Goal: Task Accomplishment & Management: Manage account settings

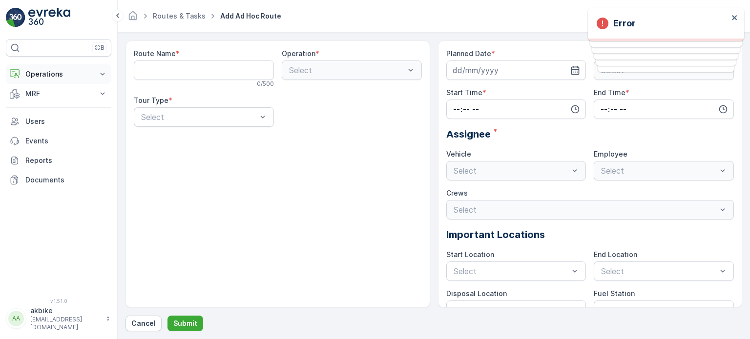
click at [64, 79] on button "Operations" at bounding box center [58, 74] width 105 height 20
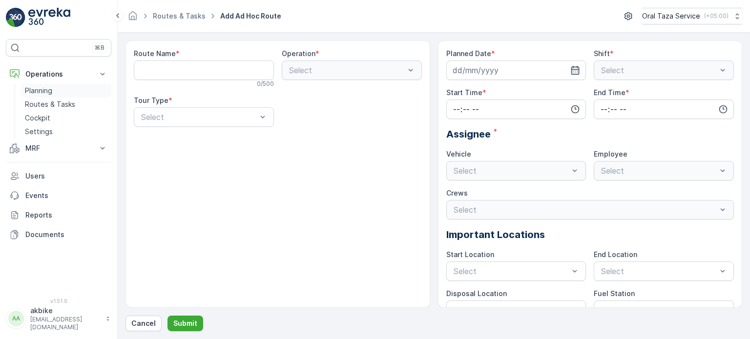
click at [61, 92] on link "Planning" at bounding box center [66, 91] width 90 height 14
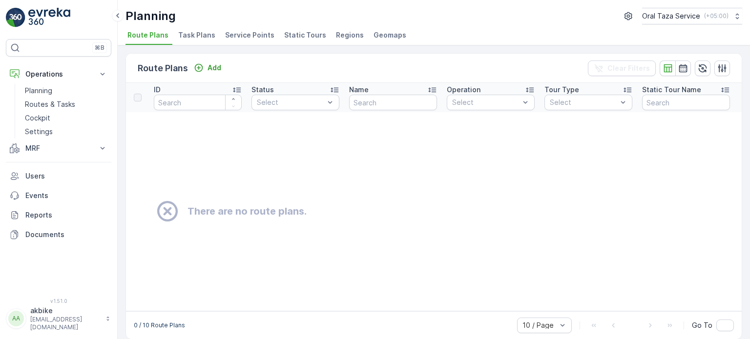
click at [336, 33] on span "Regions" at bounding box center [350, 35] width 28 height 10
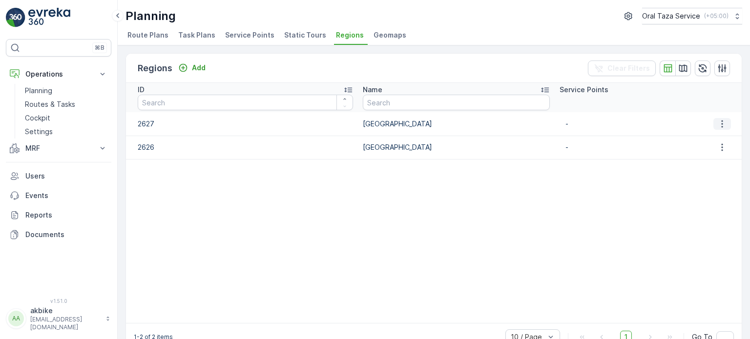
click at [721, 123] on icon "button" at bounding box center [721, 123] width 1 height 7
click at [139, 32] on span "Route Plans" at bounding box center [147, 35] width 41 height 10
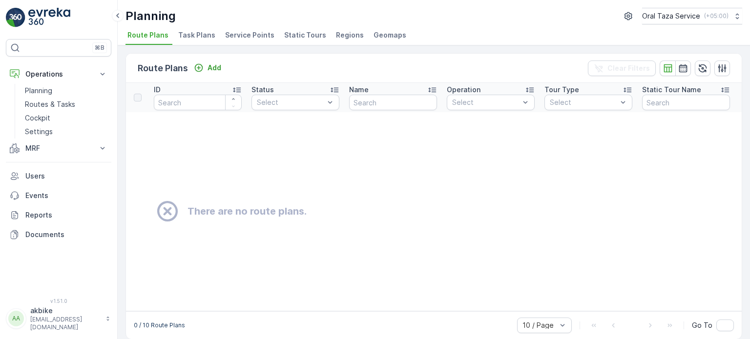
click at [199, 33] on span "Task Plans" at bounding box center [196, 35] width 37 height 10
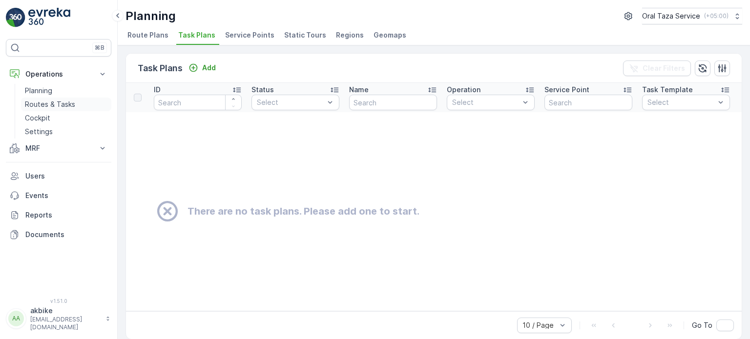
click at [58, 106] on p "Routes & Tasks" at bounding box center [50, 105] width 50 height 10
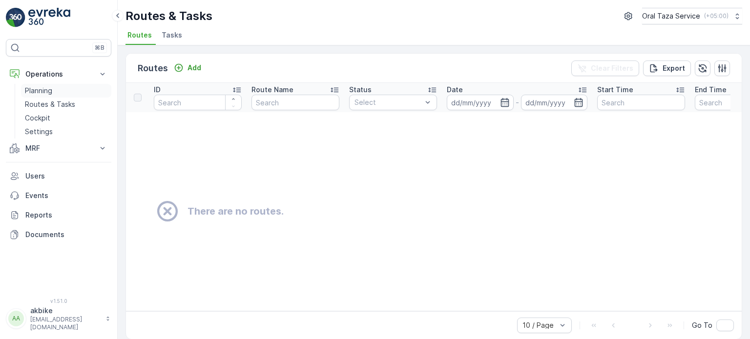
click at [47, 86] on p "Planning" at bounding box center [38, 91] width 27 height 10
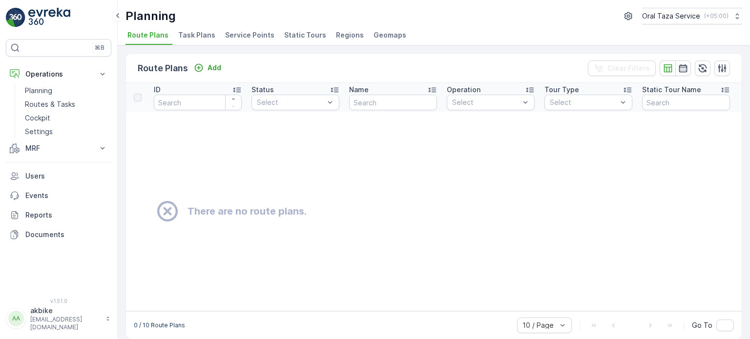
click at [407, 170] on td "There are no route plans." at bounding box center [479, 211] width 706 height 199
click at [47, 129] on p "Settings" at bounding box center [39, 132] width 28 height 10
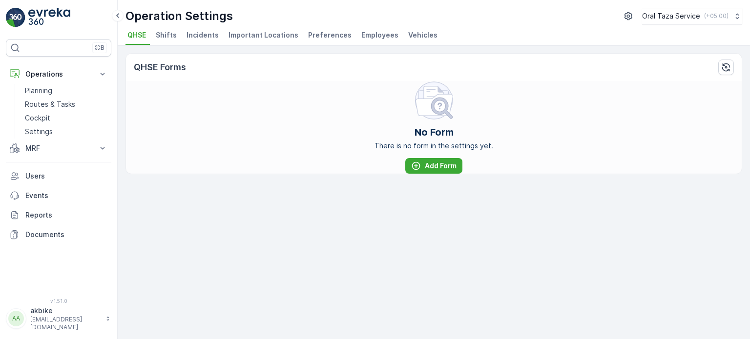
click at [274, 37] on span "Important Locations" at bounding box center [263, 35] width 70 height 10
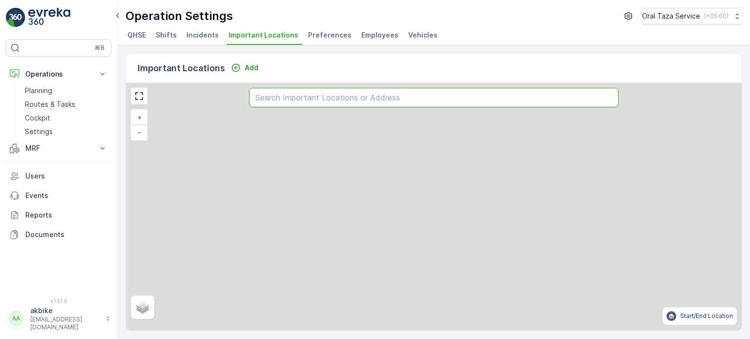
click at [307, 101] on input "text" at bounding box center [433, 98] width 369 height 20
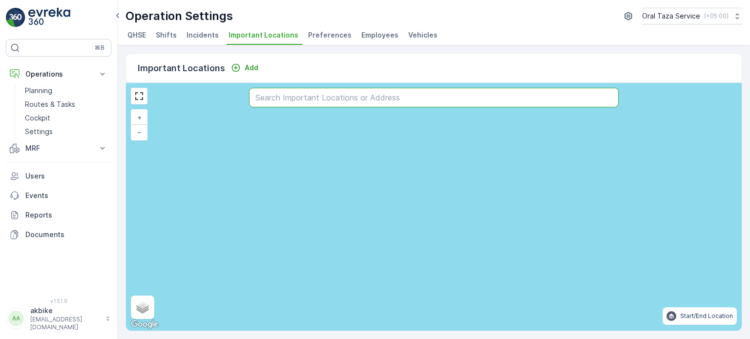
click at [447, 101] on input "text" at bounding box center [433, 98] width 369 height 20
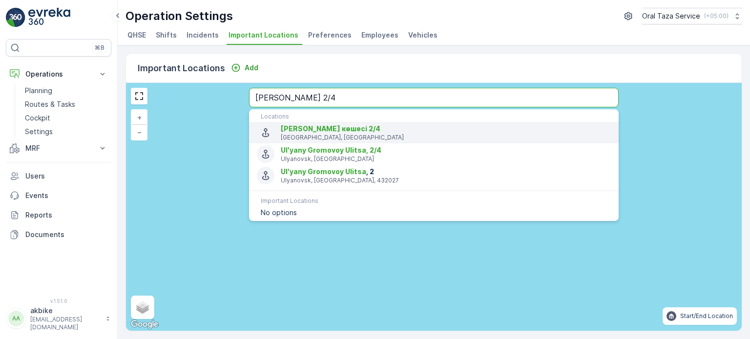
type input "[PERSON_NAME] 2/4"
click at [365, 128] on span "[PERSON_NAME] көшесі 2/4" at bounding box center [331, 128] width 100 height 8
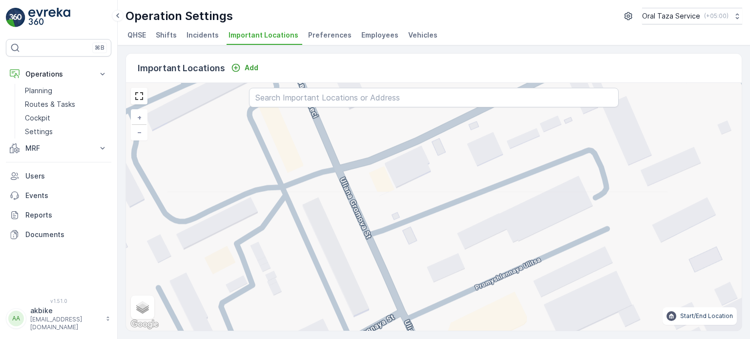
drag, startPoint x: 385, startPoint y: 162, endPoint x: 413, endPoint y: 267, distance: 108.5
click at [413, 267] on div "+ − Satellite Roadmap Terrain Hybrid Leaflet Keyboard shortcuts Map Data Map da…" at bounding box center [433, 207] width 615 height 248
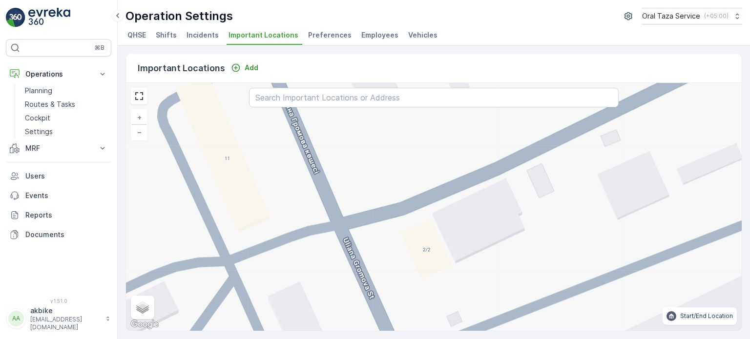
drag, startPoint x: 399, startPoint y: 218, endPoint x: 459, endPoint y: 299, distance: 100.8
click at [459, 299] on div "+ − Satellite Roadmap Terrain Hybrid Leaflet Keyboard shortcuts Map Data Map da…" at bounding box center [433, 207] width 615 height 248
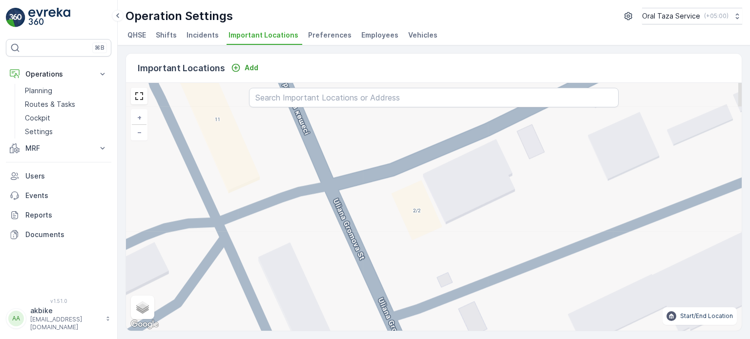
drag, startPoint x: 459, startPoint y: 283, endPoint x: 449, endPoint y: 243, distance: 41.7
click at [449, 243] on div "+ − Satellite Roadmap Terrain Hybrid Leaflet Keyboard shortcuts Map Data Map da…" at bounding box center [433, 207] width 615 height 248
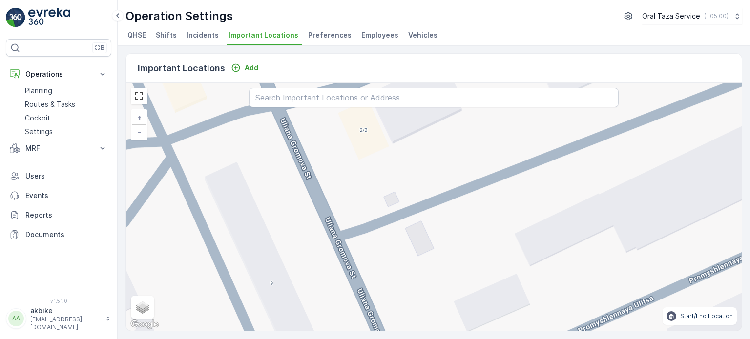
drag, startPoint x: 392, startPoint y: 198, endPoint x: 376, endPoint y: 161, distance: 40.0
click at [376, 161] on div "+ − Satellite Roadmap Terrain Hybrid Leaflet Keyboard shortcuts Map Data Map da…" at bounding box center [433, 207] width 615 height 248
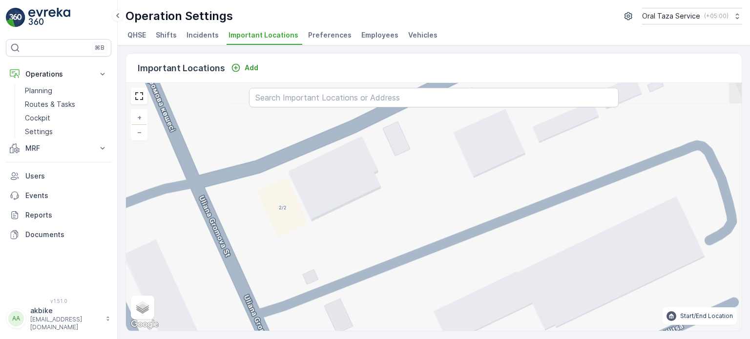
drag, startPoint x: 404, startPoint y: 190, endPoint x: 369, endPoint y: 283, distance: 99.1
click at [368, 284] on div "+ − Satellite Roadmap Terrain Hybrid Leaflet Keyboard shortcuts Map Data Map da…" at bounding box center [433, 207] width 615 height 248
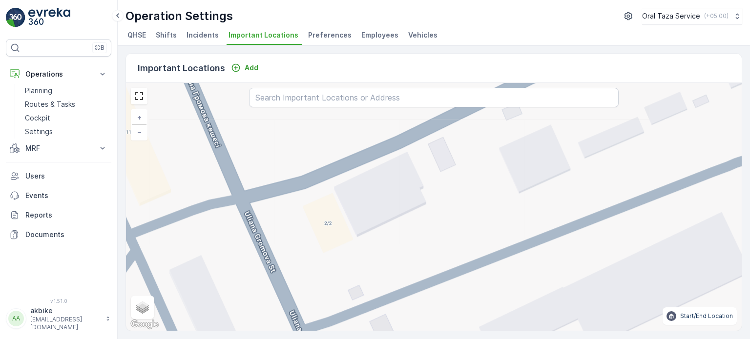
click at [371, 191] on div "+ − Satellite Roadmap Terrain Hybrid Leaflet Keyboard shortcuts Map Data Map da…" at bounding box center [433, 207] width 615 height 248
click at [338, 243] on div "+ − Satellite Roadmap Terrain Hybrid Leaflet Keyboard shortcuts Map Data Map da…" at bounding box center [433, 207] width 615 height 248
click at [392, 257] on div "+ − Satellite Roadmap Terrain Hybrid Leaflet Keyboard shortcuts Map Data Map da…" at bounding box center [433, 207] width 615 height 248
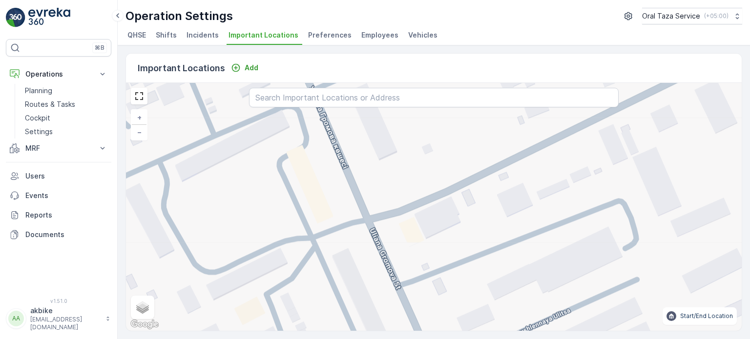
drag, startPoint x: 406, startPoint y: 255, endPoint x: 458, endPoint y: 247, distance: 52.8
click at [458, 247] on div "+ − Satellite Roadmap Terrain Hybrid Leaflet Keyboard shortcuts Map Data Map da…" at bounding box center [433, 207] width 615 height 248
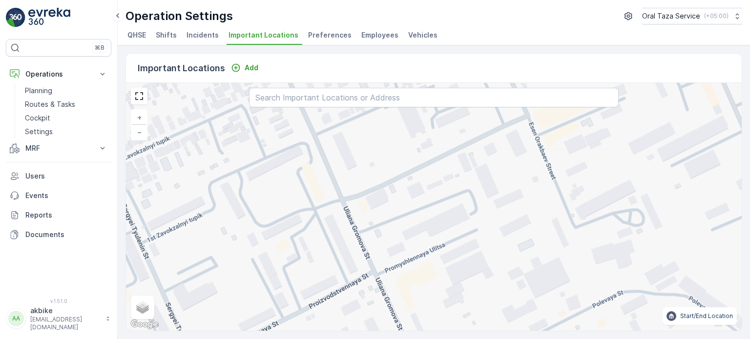
drag, startPoint x: 420, startPoint y: 240, endPoint x: 383, endPoint y: 223, distance: 40.6
click at [382, 223] on div "+ − Satellite Roadmap Terrain Hybrid Leaflet Keyboard shortcuts Map Data Map da…" at bounding box center [433, 207] width 615 height 248
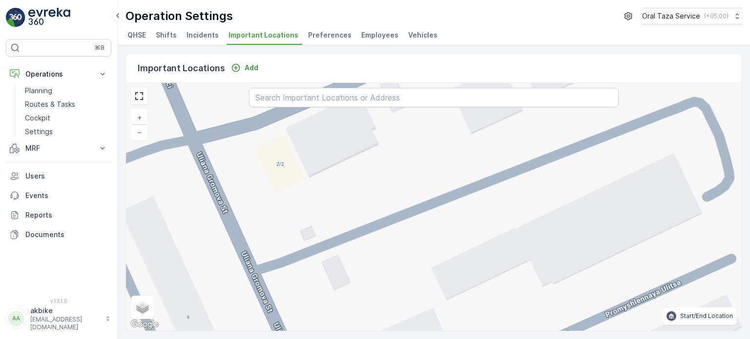
click at [398, 183] on div "+ − Satellite Roadmap Terrain Hybrid Leaflet Keyboard shortcuts Map Data Map da…" at bounding box center [433, 207] width 615 height 248
click at [247, 68] on p "Add" at bounding box center [251, 68] width 14 height 10
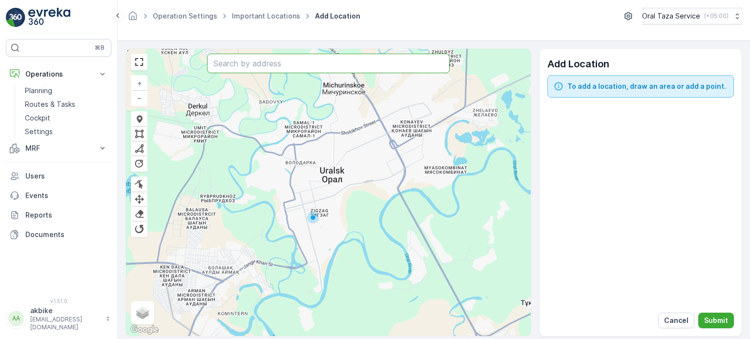
click at [315, 70] on input "text" at bounding box center [328, 64] width 243 height 20
click at [319, 66] on input "text" at bounding box center [328, 64] width 243 height 20
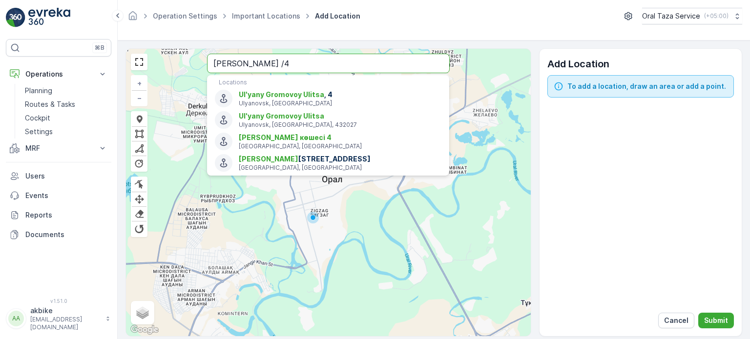
click at [278, 60] on input "[PERSON_NAME] /4" at bounding box center [328, 64] width 243 height 20
click at [276, 64] on input "[PERSON_NAME] /4" at bounding box center [328, 64] width 243 height 20
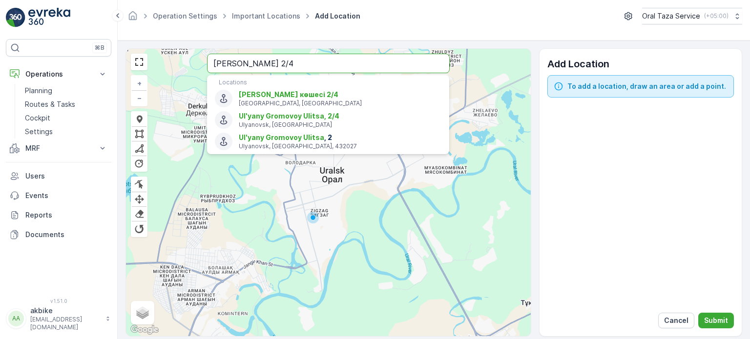
click at [295, 59] on input "[PERSON_NAME] 2/4" at bounding box center [328, 64] width 243 height 20
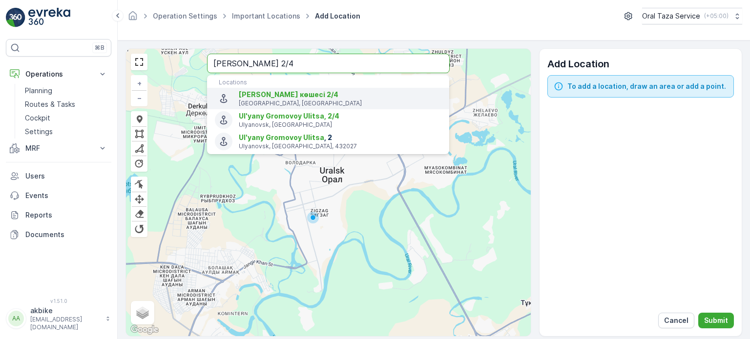
type input "[PERSON_NAME] 2/4"
click at [292, 91] on span "[PERSON_NAME] көшесі 2/4" at bounding box center [289, 94] width 100 height 8
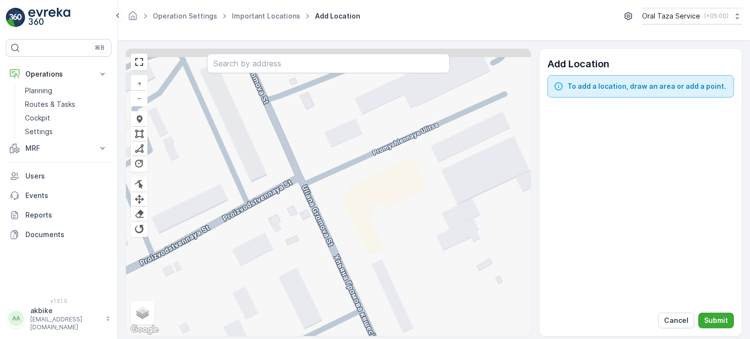
drag, startPoint x: 365, startPoint y: 145, endPoint x: 372, endPoint y: 212, distance: 67.7
click at [372, 212] on div "+ − Cancel Cancel Finish Remove Last Vertex Cancel Cancel Finish Finish Finish …" at bounding box center [328, 192] width 405 height 287
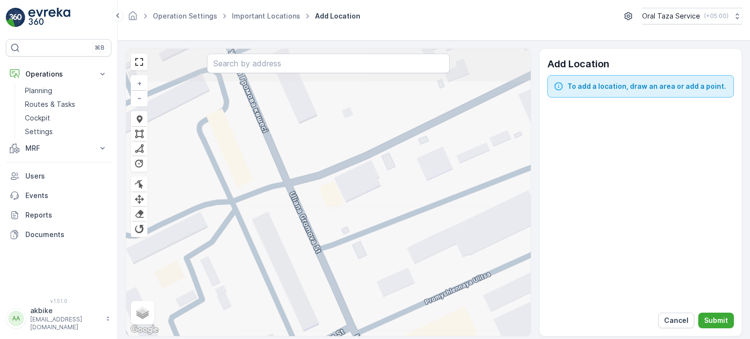
drag, startPoint x: 353, startPoint y: 181, endPoint x: 404, endPoint y: 325, distance: 152.5
click at [404, 325] on div "+ − Cancel Cancel Finish Remove Last Vertex Cancel Cancel Finish Finish Finish …" at bounding box center [328, 192] width 405 height 287
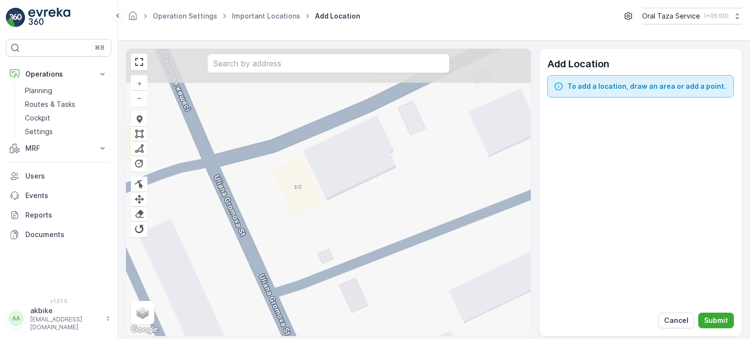
drag, startPoint x: 351, startPoint y: 173, endPoint x: 359, endPoint y: 215, distance: 42.2
click at [359, 215] on div "+ − Cancel Cancel Finish Remove Last Vertex Cancel Cancel Finish Finish Finish …" at bounding box center [328, 192] width 405 height 287
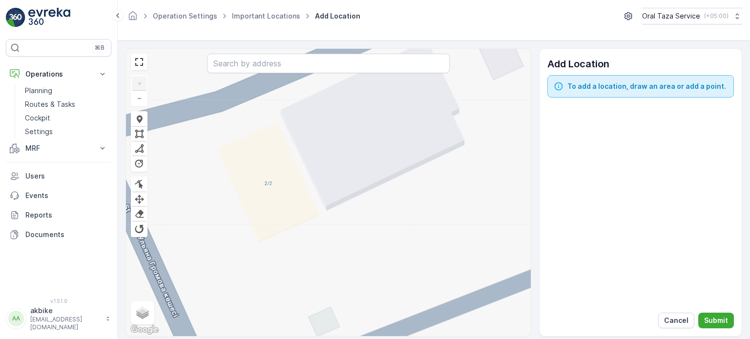
drag, startPoint x: 355, startPoint y: 199, endPoint x: 355, endPoint y: 245, distance: 46.8
click at [355, 245] on div "+ − Cancel Cancel Finish Remove Last Vertex Cancel Cancel Finish Finish Finish …" at bounding box center [328, 192] width 405 height 287
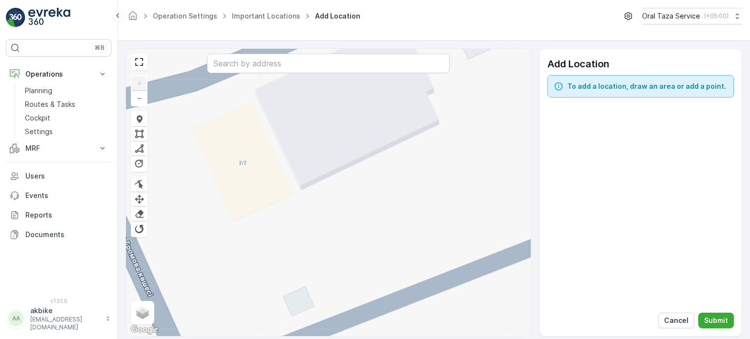
click at [335, 238] on div "+ − Cancel Cancel Finish Remove Last Vertex Cancel Cancel Finish Finish Finish …" at bounding box center [328, 192] width 405 height 287
click at [578, 84] on span "To add a location, draw an area or add a point." at bounding box center [646, 86] width 159 height 10
click at [593, 90] on span "To add a location, draw an area or add a point." at bounding box center [646, 86] width 159 height 10
click at [139, 121] on div at bounding box center [139, 119] width 10 height 9
click at [392, 225] on icon at bounding box center [389, 223] width 12 height 14
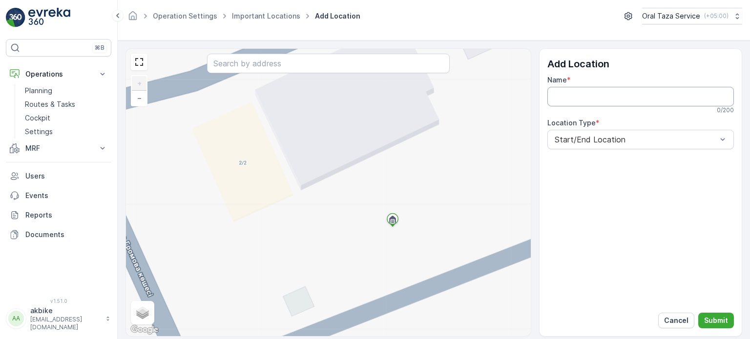
click at [582, 97] on input "Name" at bounding box center [640, 97] width 186 height 20
type input "Щ"
type input "Oral Taza Service LLP"
click at [708, 318] on p "Submit" at bounding box center [716, 321] width 24 height 10
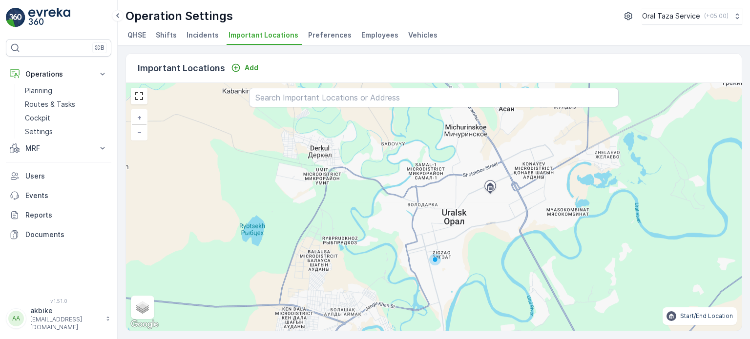
drag, startPoint x: 330, startPoint y: 176, endPoint x: 386, endPoint y: 230, distance: 77.6
click at [386, 230] on div "+ − Satellite Roadmap Terrain Hybrid Leaflet Keyboard shortcuts Map Data Map da…" at bounding box center [433, 207] width 615 height 248
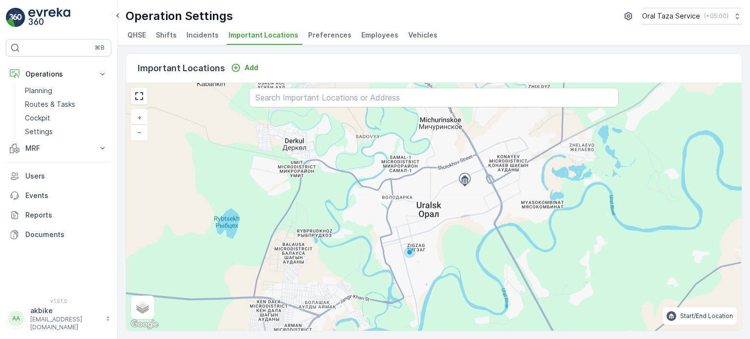
drag, startPoint x: 347, startPoint y: 204, endPoint x: 311, endPoint y: 198, distance: 36.2
click at [311, 198] on div "+ − Satellite Roadmap Terrain Hybrid Leaflet Keyboard shortcuts Map Data Map da…" at bounding box center [433, 207] width 615 height 248
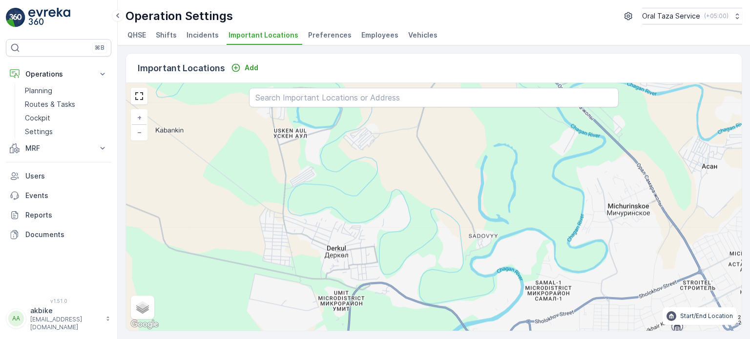
drag, startPoint x: 328, startPoint y: 200, endPoint x: 394, endPoint y: 362, distance: 175.3
click at [394, 339] on html "⌘B Operations Planning Routes & Tasks Cockpit Settings MRF Inbounds & Outbound …" at bounding box center [375, 169] width 750 height 339
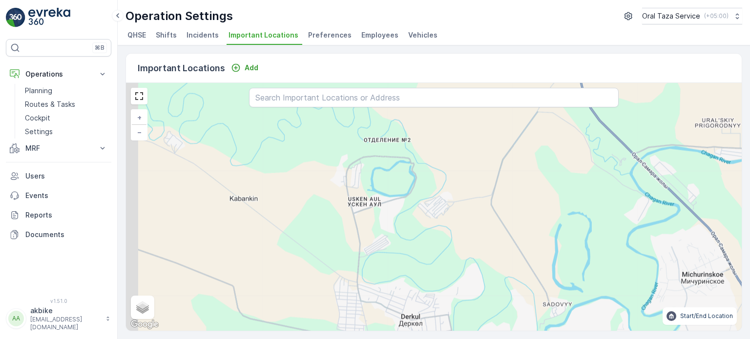
drag, startPoint x: 321, startPoint y: 261, endPoint x: 418, endPoint y: 334, distance: 122.0
click at [418, 334] on div "Important Locations Add + − Satellite Roadmap Terrain Hybrid Leaflet Keyboard s…" at bounding box center [434, 192] width 632 height 294
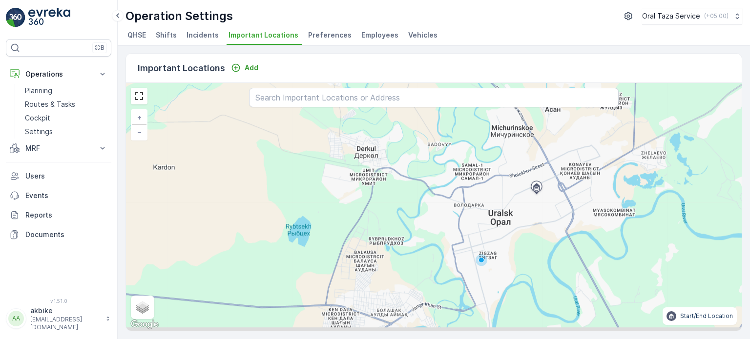
drag, startPoint x: 433, startPoint y: 280, endPoint x: 361, endPoint y: 121, distance: 175.2
click at [365, 121] on div "+ − Satellite Roadmap Terrain Hybrid Leaflet Keyboard shortcuts Map Data Map da…" at bounding box center [433, 207] width 615 height 248
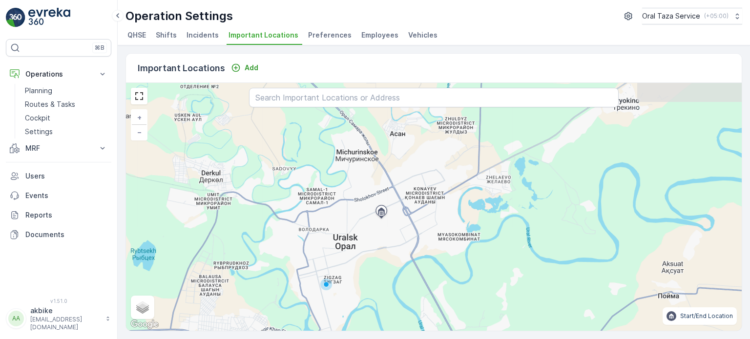
drag, startPoint x: 454, startPoint y: 240, endPoint x: 320, endPoint y: 265, distance: 136.2
click at [318, 268] on div "+ − Satellite Roadmap Terrain Hybrid Leaflet Keyboard shortcuts Map Data Map da…" at bounding box center [433, 207] width 615 height 248
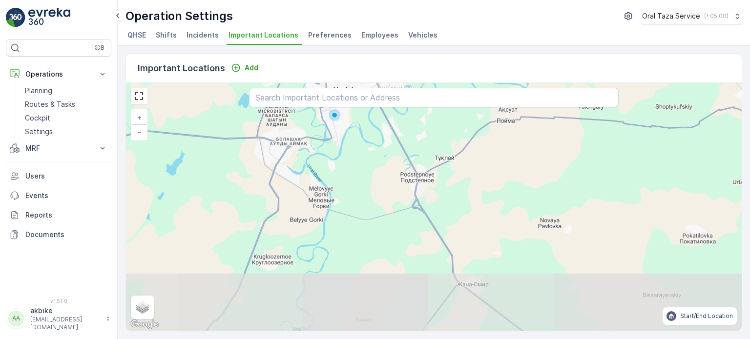
drag, startPoint x: 351, startPoint y: 163, endPoint x: 357, endPoint y: 122, distance: 41.9
click at [357, 122] on div "+ − Satellite Roadmap Terrain Hybrid Leaflet Keyboard shortcuts Map Data Map da…" at bounding box center [433, 207] width 615 height 248
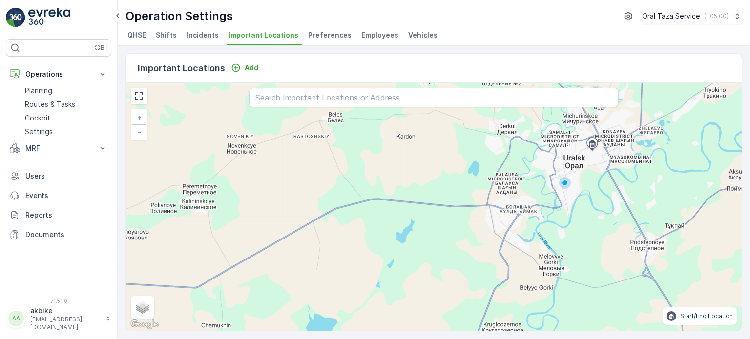
drag, startPoint x: 305, startPoint y: 234, endPoint x: 551, endPoint y: 309, distance: 257.2
click at [551, 309] on div "+ − Satellite Roadmap Terrain Hybrid Leaflet Keyboard shortcuts Map Data Map da…" at bounding box center [433, 207] width 615 height 248
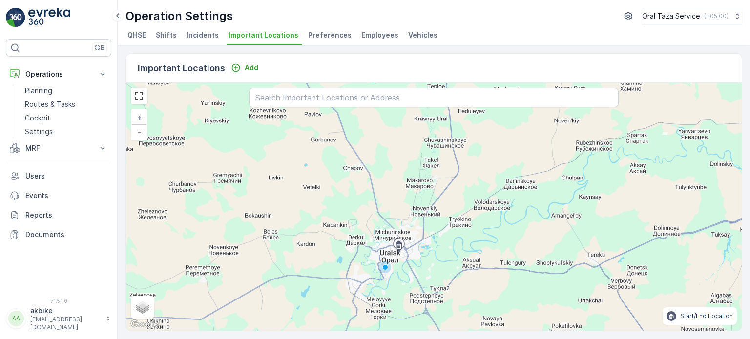
drag, startPoint x: 467, startPoint y: 242, endPoint x: 359, endPoint y: 282, distance: 115.2
click at [359, 282] on div "+ − Satellite Roadmap Terrain Hybrid Leaflet Keyboard shortcuts Map Data Map da…" at bounding box center [433, 207] width 615 height 248
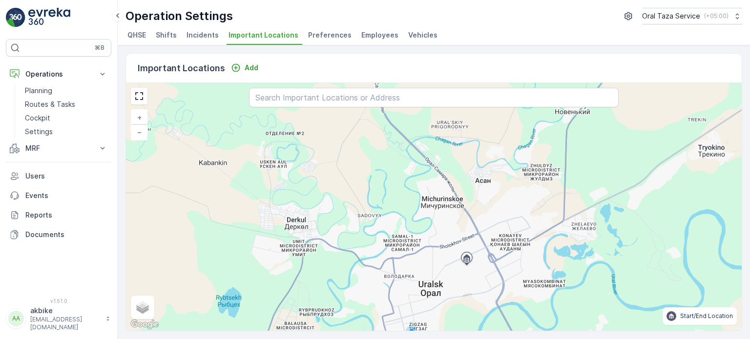
click at [358, 257] on div "+ − Satellite Roadmap Terrain Hybrid Leaflet Keyboard shortcuts Map Data Map da…" at bounding box center [433, 207] width 615 height 248
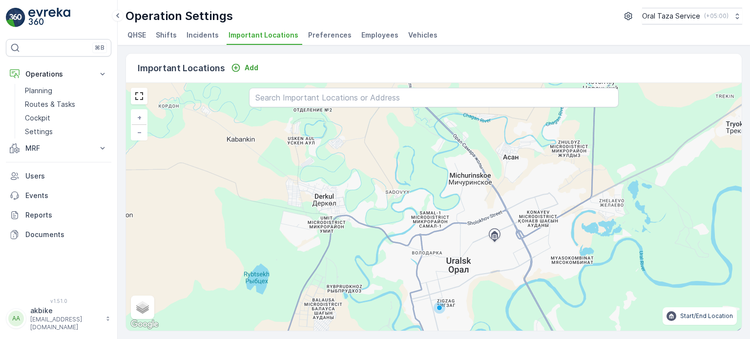
drag, startPoint x: 340, startPoint y: 244, endPoint x: 368, endPoint y: 220, distance: 36.4
click at [368, 220] on div "+ − Satellite Roadmap Terrain Hybrid Leaflet Keyboard shortcuts Map Data Map da…" at bounding box center [433, 207] width 615 height 248
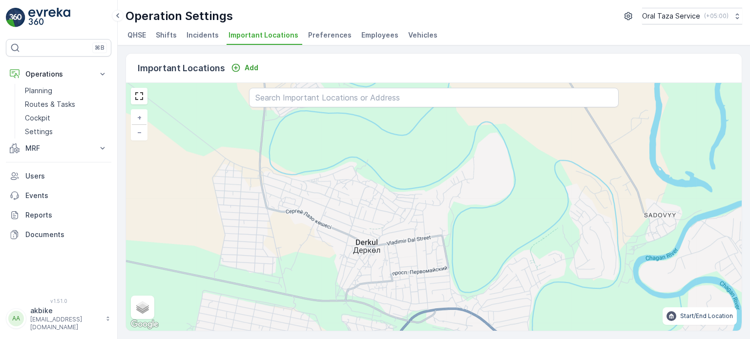
drag, startPoint x: 336, startPoint y: 195, endPoint x: 404, endPoint y: 303, distance: 127.2
click at [404, 303] on div "+ − Satellite Roadmap Terrain Hybrid Leaflet Keyboard shortcuts Map Data Map da…" at bounding box center [433, 207] width 615 height 248
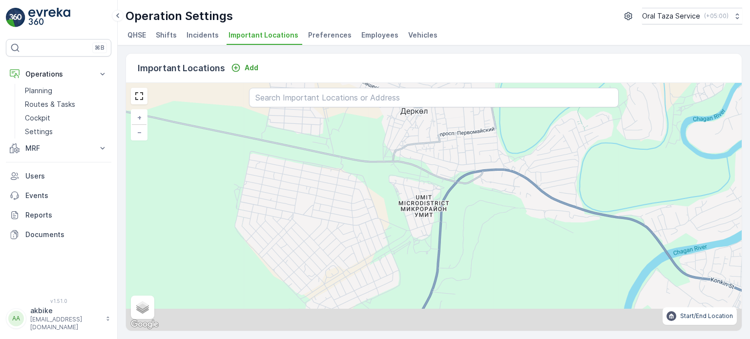
drag, startPoint x: 365, startPoint y: 278, endPoint x: 409, endPoint y: 114, distance: 169.6
click at [409, 114] on div "+ − Satellite Roadmap Terrain Hybrid Leaflet Keyboard shortcuts Map Data Map da…" at bounding box center [433, 207] width 615 height 248
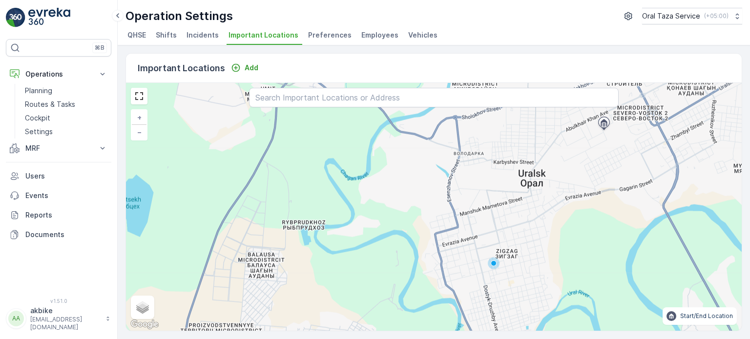
drag, startPoint x: 445, startPoint y: 261, endPoint x: 289, endPoint y: 157, distance: 187.4
click at [289, 157] on div "+ − Satellite Roadmap Terrain Hybrid Leaflet Keyboard shortcuts Map Data Map da…" at bounding box center [433, 207] width 615 height 248
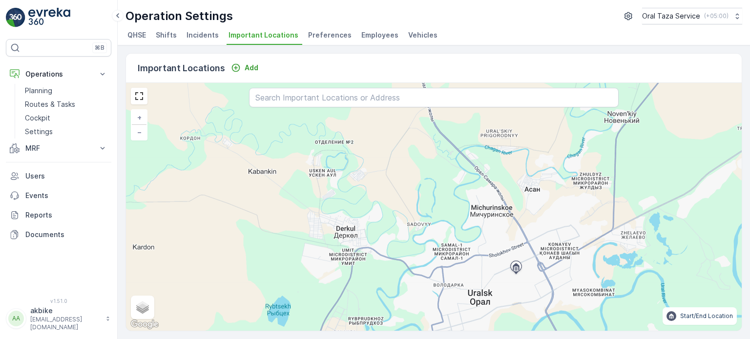
drag, startPoint x: 334, startPoint y: 177, endPoint x: 393, endPoint y: 276, distance: 115.3
click at [393, 276] on div "+ − Satellite Roadmap Terrain Hybrid Leaflet Keyboard shortcuts Map Data Map da…" at bounding box center [433, 207] width 615 height 248
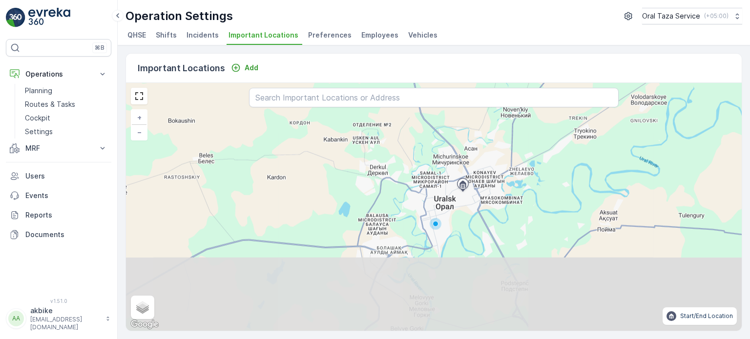
drag, startPoint x: 347, startPoint y: 298, endPoint x: 375, endPoint y: 215, distance: 86.9
click at [375, 215] on div "+ − Satellite Roadmap Terrain Hybrid Leaflet Keyboard shortcuts Map Data Map da…" at bounding box center [433, 207] width 615 height 248
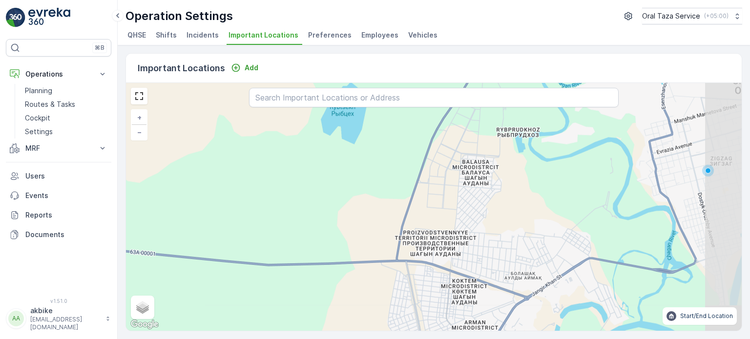
drag, startPoint x: 407, startPoint y: 264, endPoint x: 289, endPoint y: 287, distance: 120.5
click at [290, 287] on div "+ − Satellite Roadmap Terrain Hybrid Leaflet Keyboard shortcuts Map Data Map da…" at bounding box center [433, 207] width 615 height 248
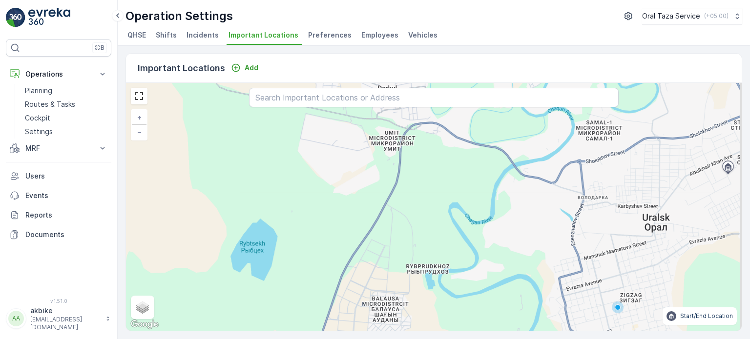
drag, startPoint x: 355, startPoint y: 205, endPoint x: 265, endPoint y: 342, distance: 163.8
click at [265, 339] on html "⌘B Operations Planning Routes & Tasks Cockpit Settings MRF Inbounds & Outbound …" at bounding box center [375, 169] width 750 height 339
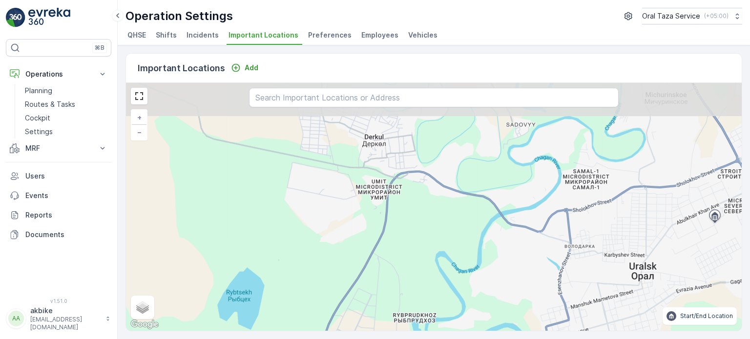
drag, startPoint x: 309, startPoint y: 247, endPoint x: 297, endPoint y: 296, distance: 50.4
click at [297, 296] on div "+ − Satellite Roadmap Terrain Hybrid Leaflet Keyboard shortcuts Map Data Map da…" at bounding box center [433, 207] width 615 height 248
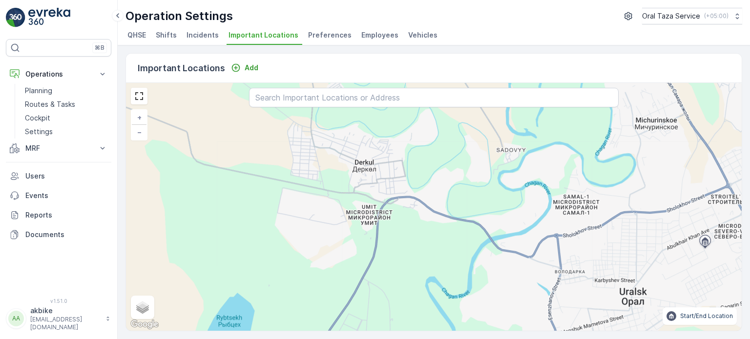
drag, startPoint x: 349, startPoint y: 211, endPoint x: 339, endPoint y: 237, distance: 27.2
click at [339, 237] on div "+ − Satellite Roadmap Terrain Hybrid Leaflet Keyboard shortcuts Map Data Map da…" at bounding box center [433, 207] width 615 height 248
